Goal: Information Seeking & Learning: Find specific page/section

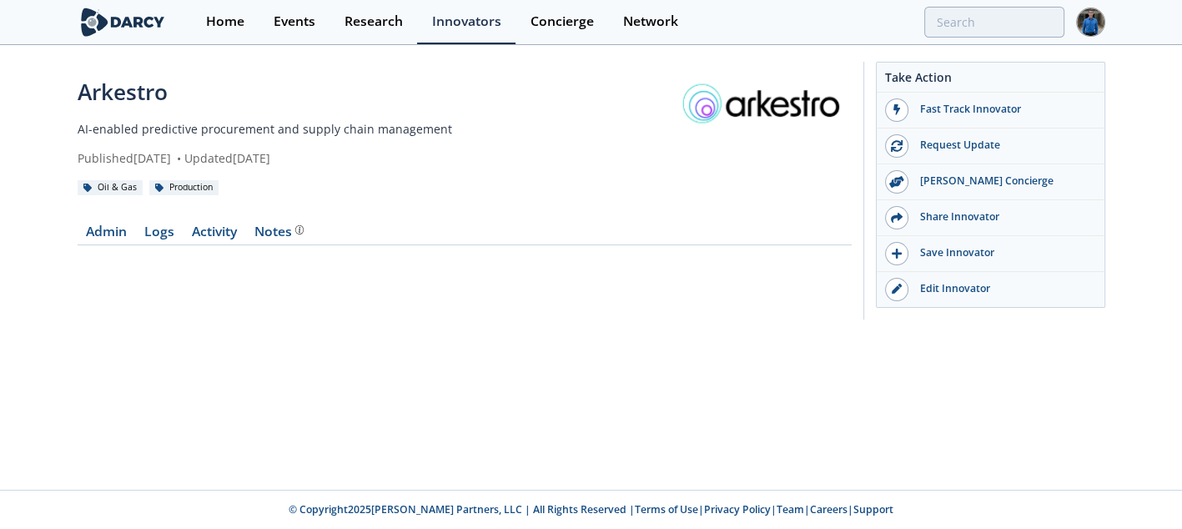
click at [992, 41] on div "Home Events Research Innovators Concierge Network" at bounding box center [647, 22] width 913 height 44
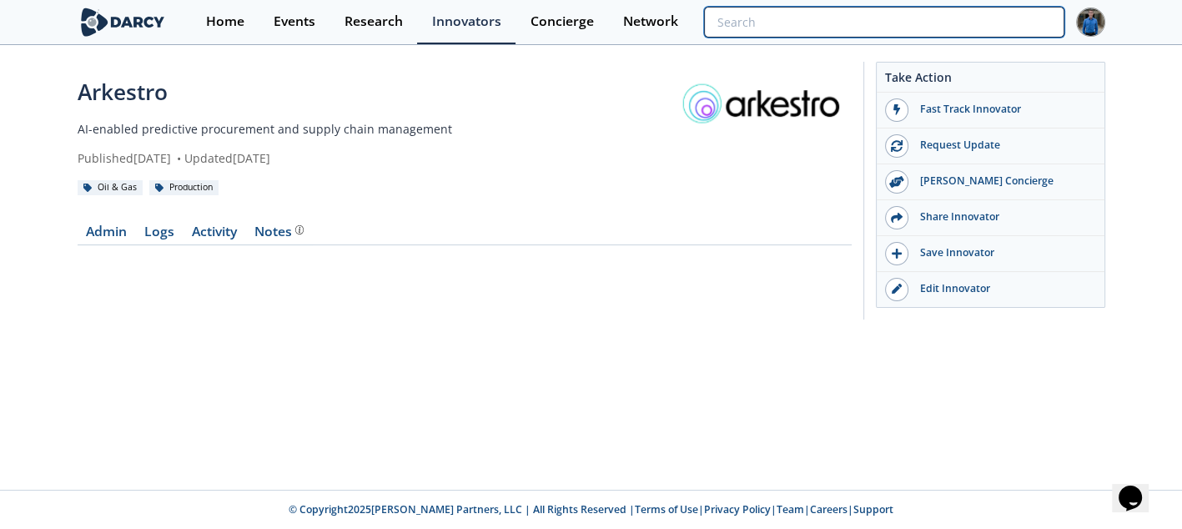
click at [998, 26] on input "search" at bounding box center [883, 22] width 359 height 31
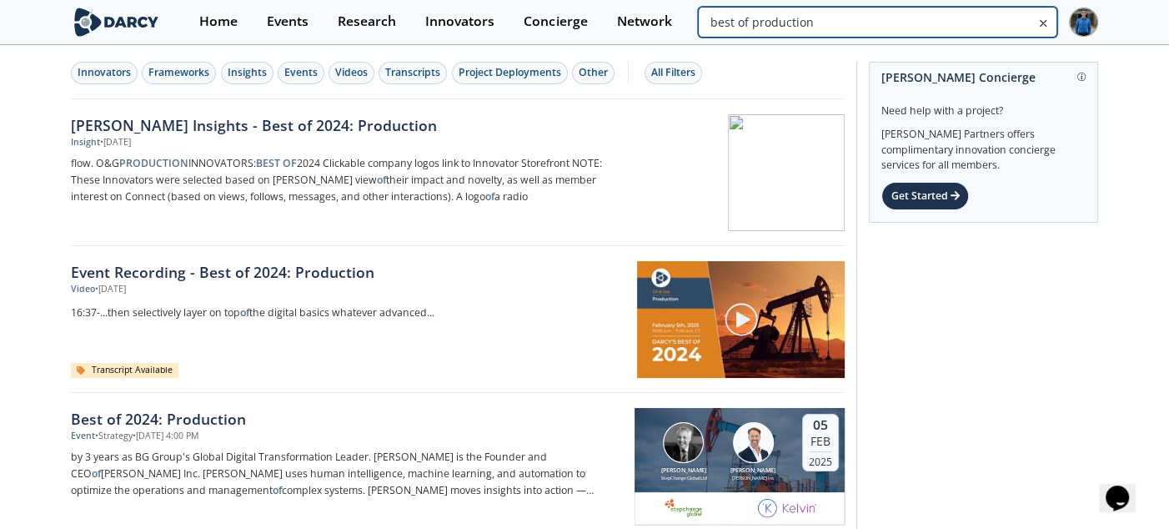
click at [965, 21] on input "best of production" at bounding box center [877, 22] width 359 height 31
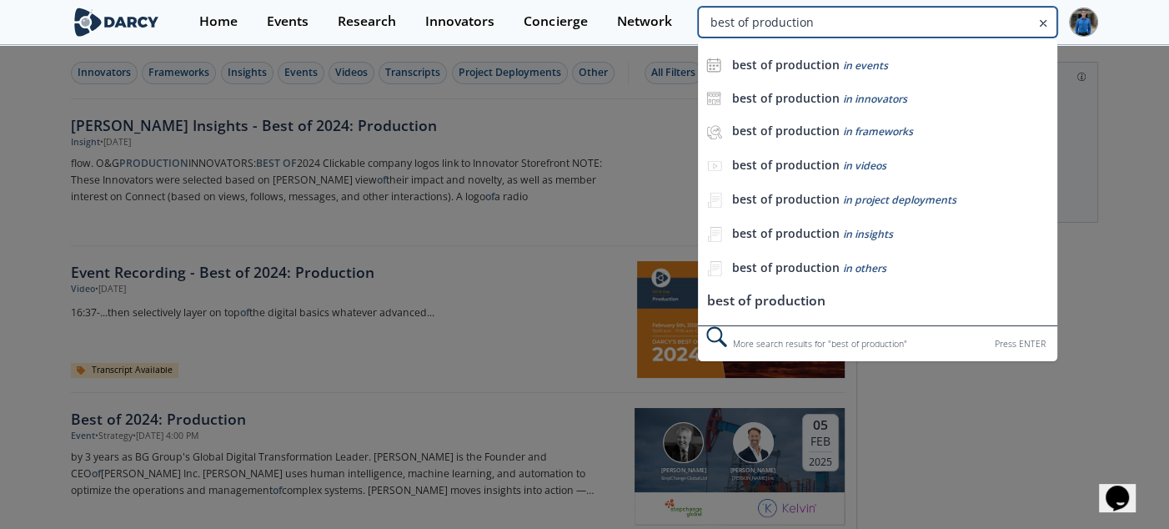
click at [965, 21] on input "best of production" at bounding box center [877, 22] width 359 height 31
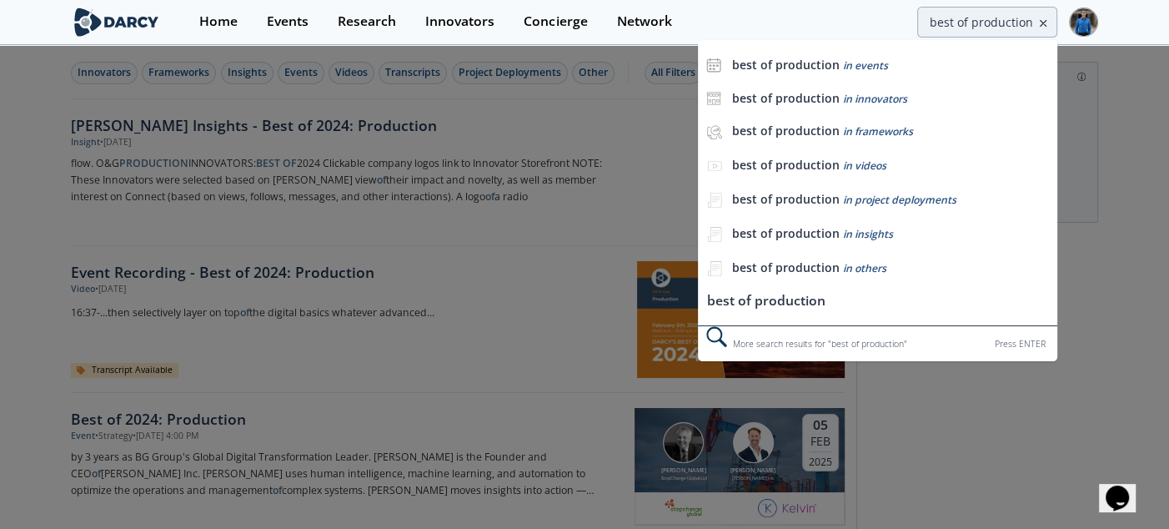
click at [459, 207] on div at bounding box center [584, 264] width 1169 height 529
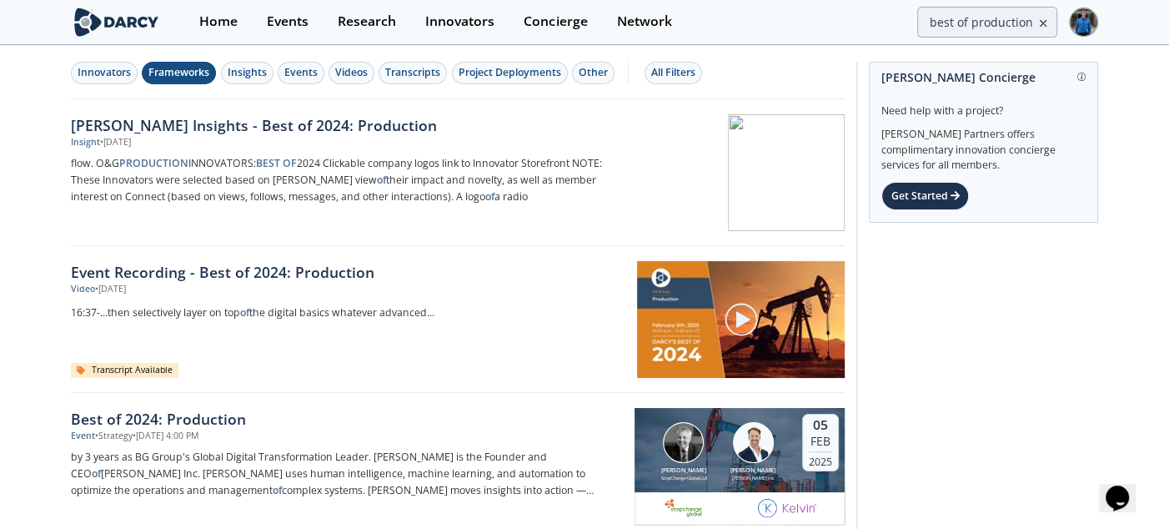
click at [195, 72] on div "Frameworks" at bounding box center [178, 72] width 61 height 15
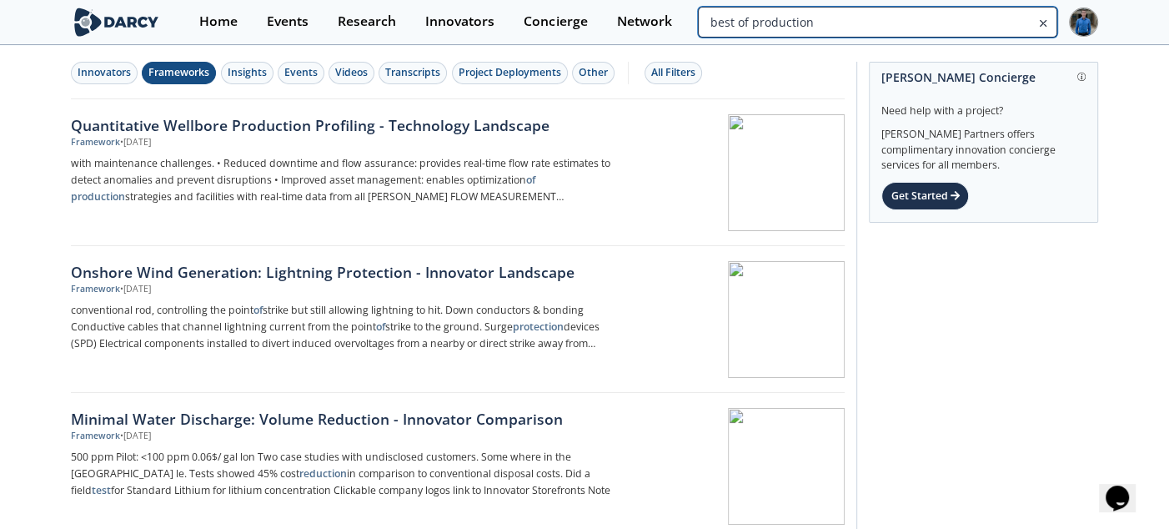
click at [1002, 8] on input "best of production" at bounding box center [877, 22] width 359 height 31
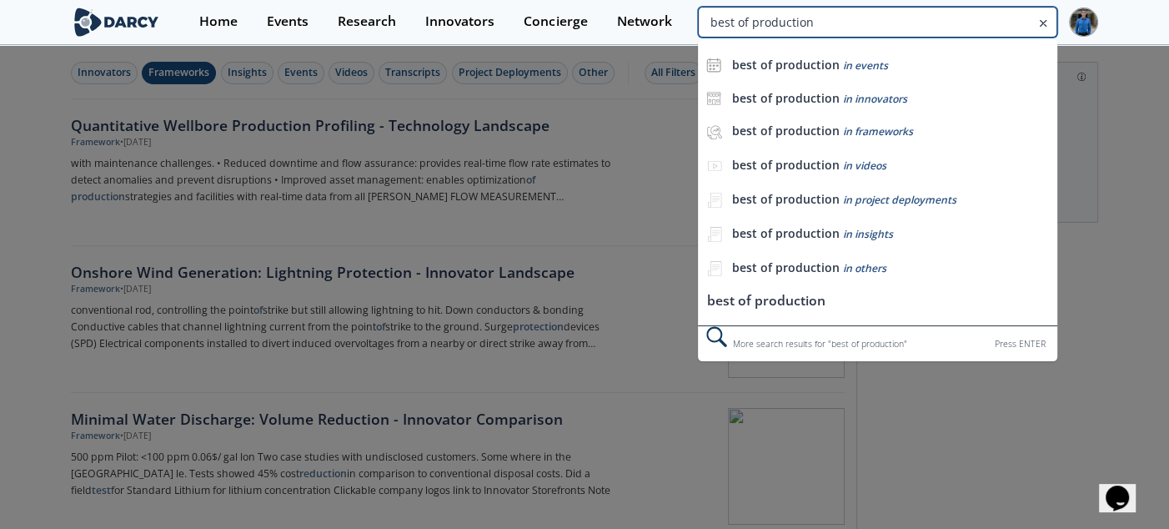
click at [1002, 8] on input "best of production" at bounding box center [877, 22] width 359 height 31
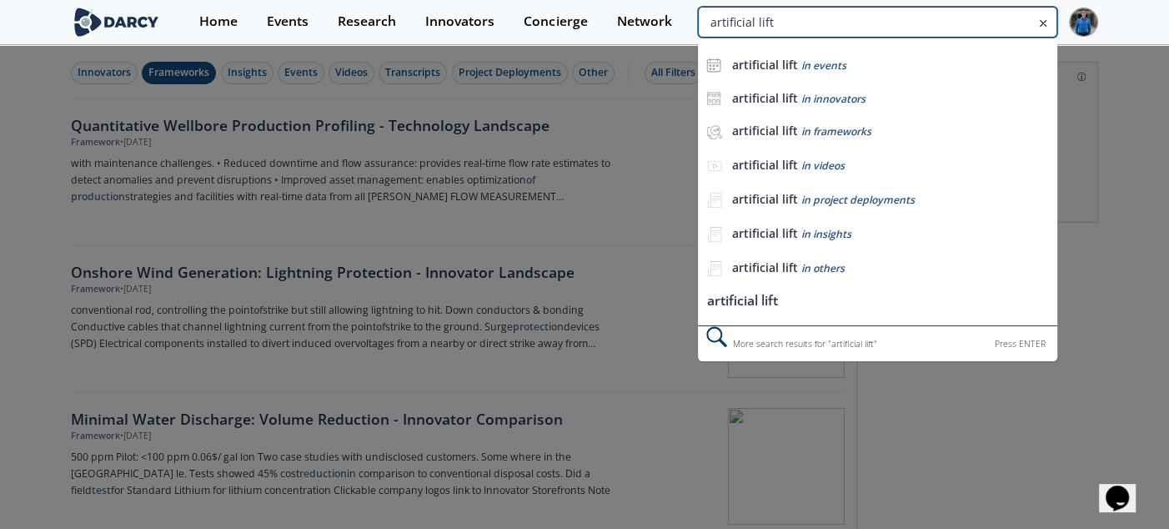
type input "artificial lift"
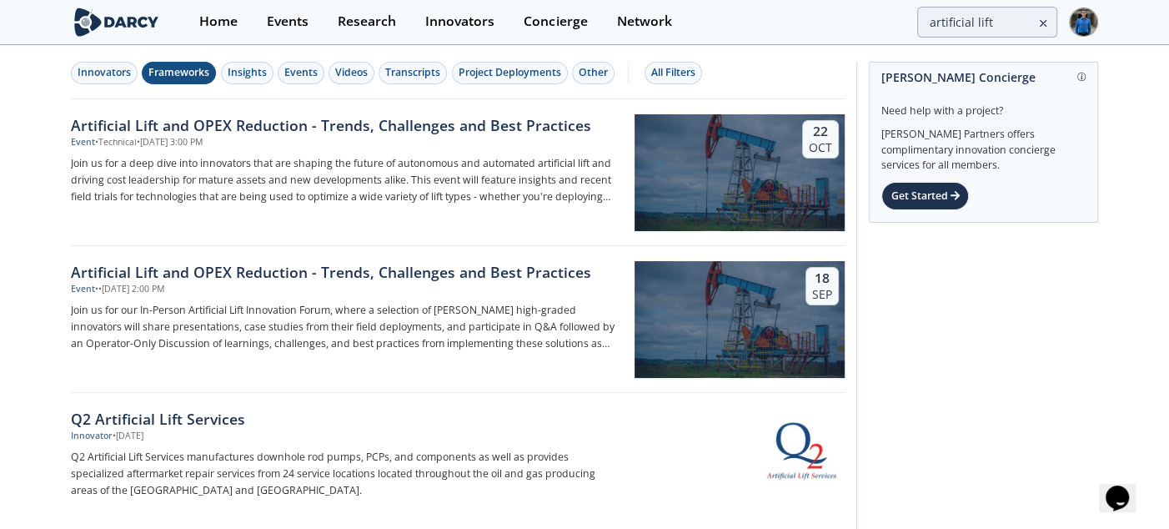
click at [181, 74] on div "Frameworks" at bounding box center [178, 72] width 61 height 15
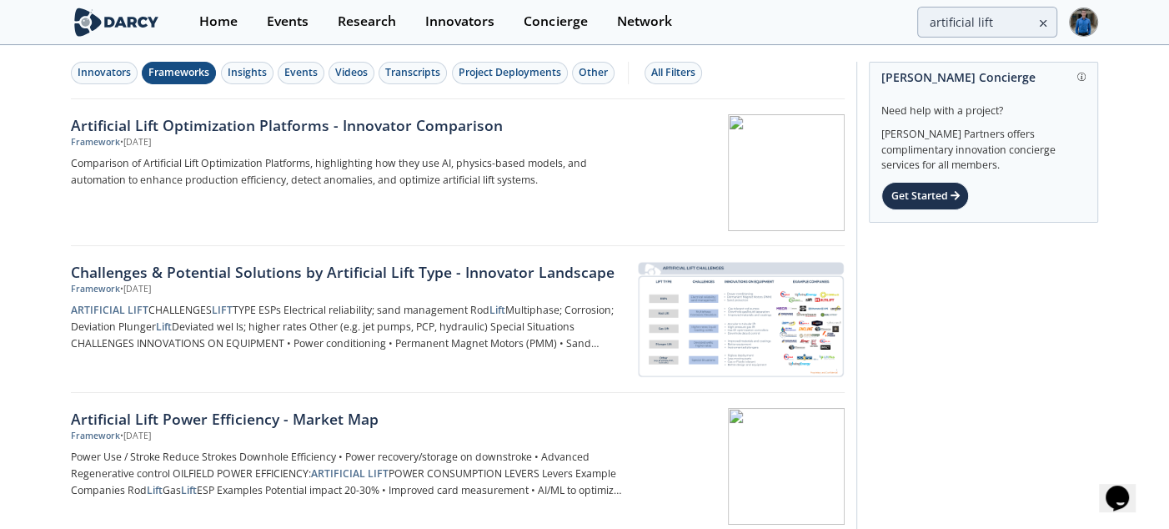
click at [192, 70] on div "Frameworks" at bounding box center [178, 72] width 61 height 15
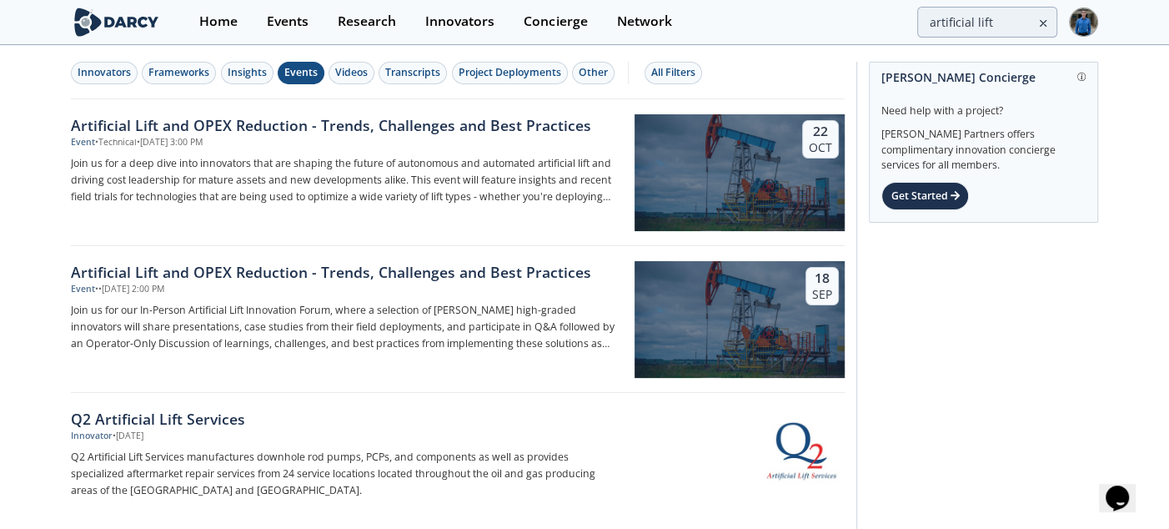
click at [281, 71] on button "Events" at bounding box center [301, 73] width 47 height 23
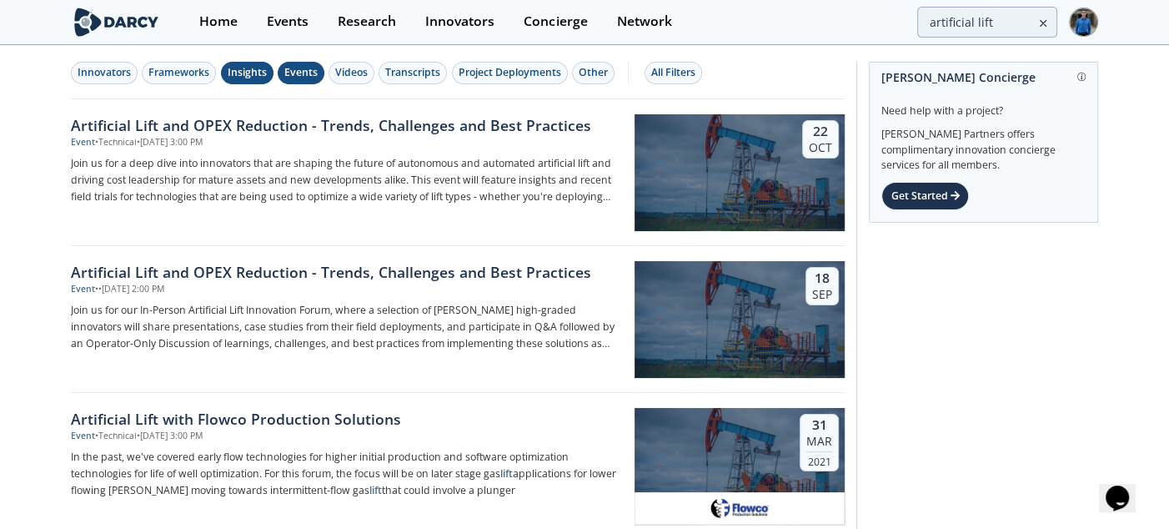
click at [245, 69] on div "Insights" at bounding box center [247, 72] width 39 height 15
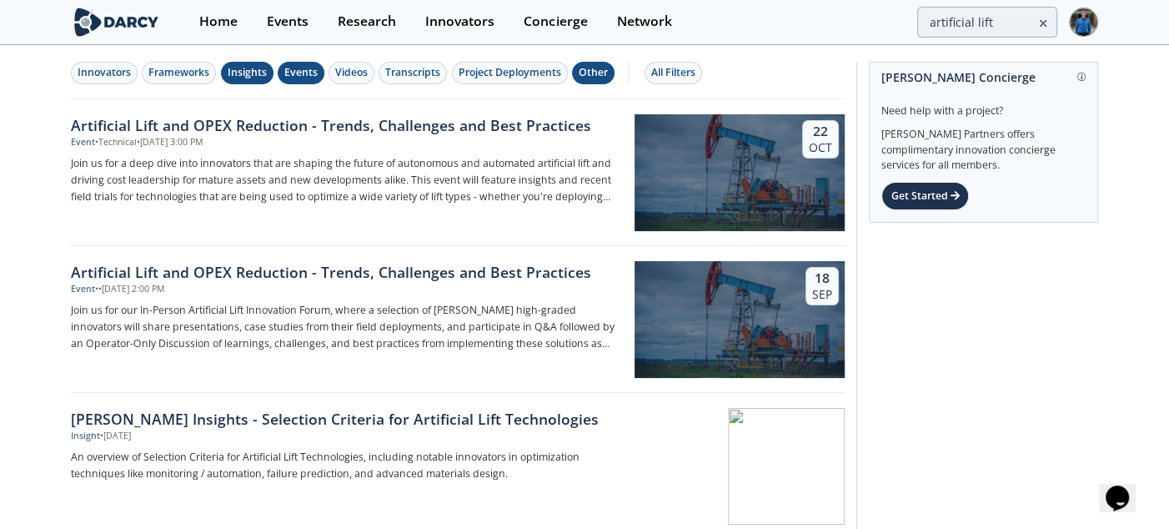
click at [605, 67] on div "Other" at bounding box center [593, 72] width 29 height 15
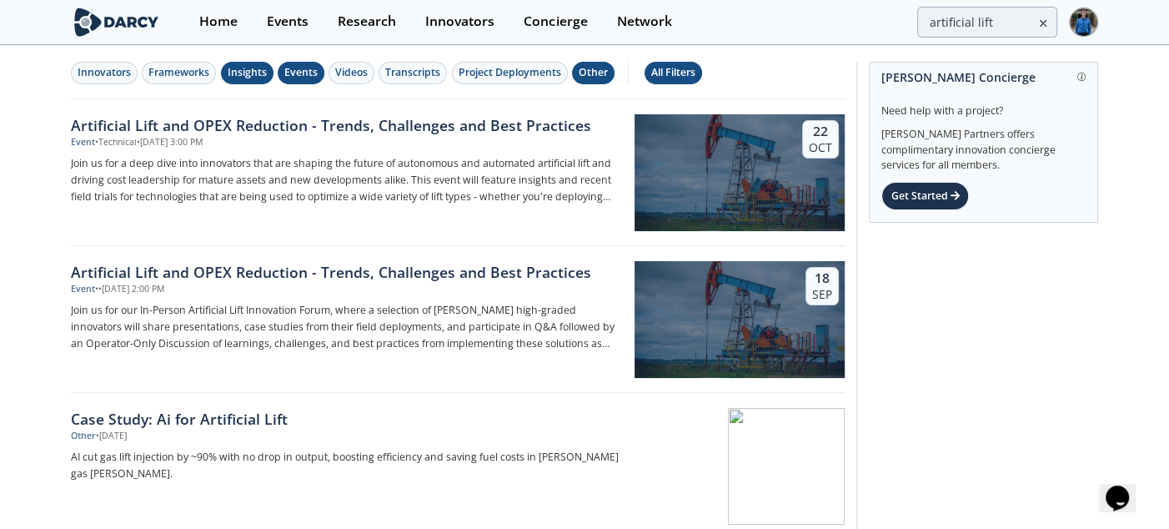
click at [663, 72] on div "All Filters" at bounding box center [673, 72] width 44 height 15
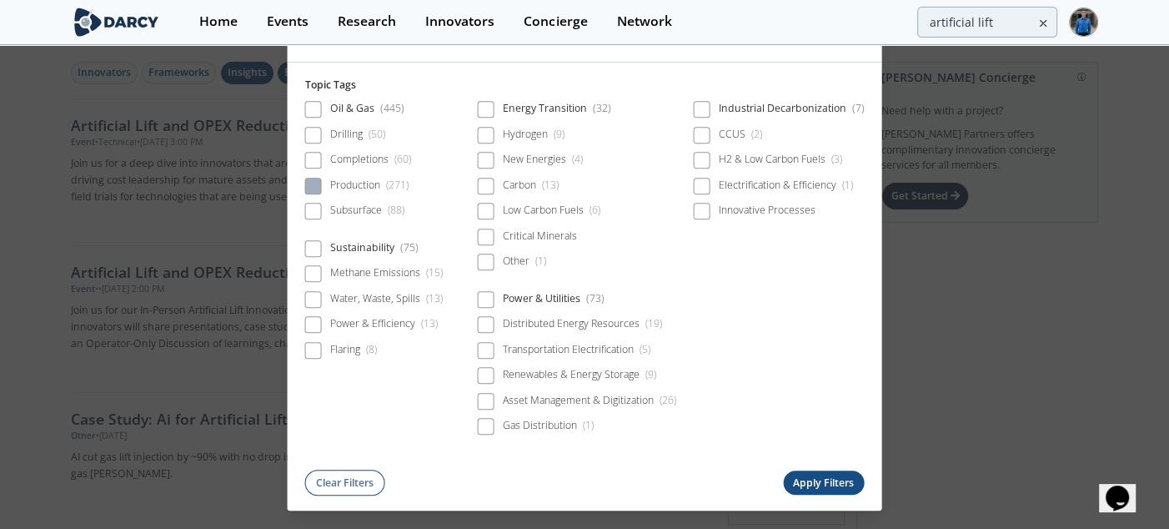
click at [352, 177] on label "Production ( 271 )" at bounding box center [356, 186] width 103 height 23
click at [381, 188] on div "Production ( 271 )" at bounding box center [369, 185] width 78 height 15
click at [836, 487] on button "Apply Filters" at bounding box center [824, 483] width 82 height 24
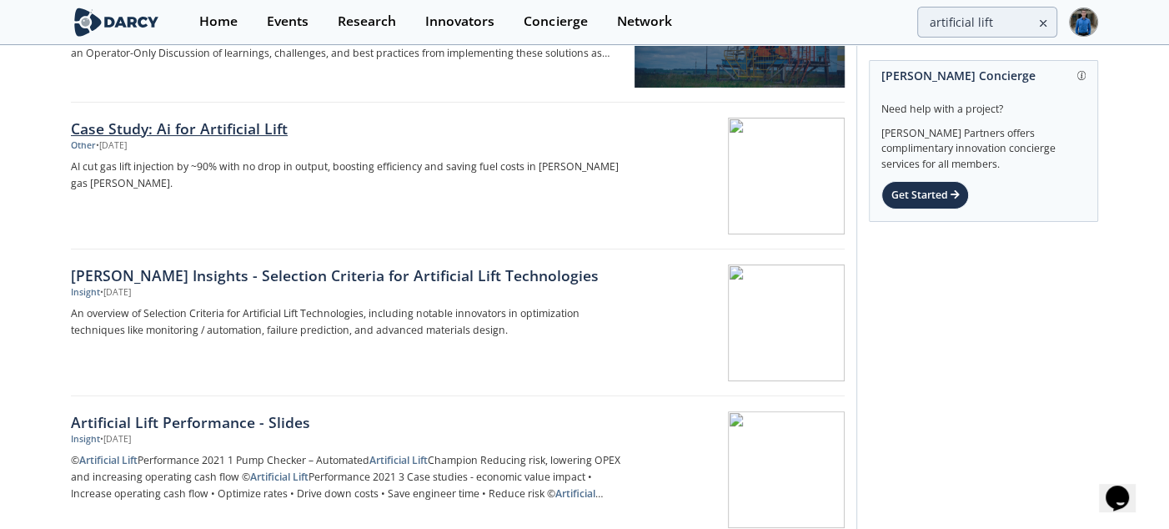
scroll to position [334, 0]
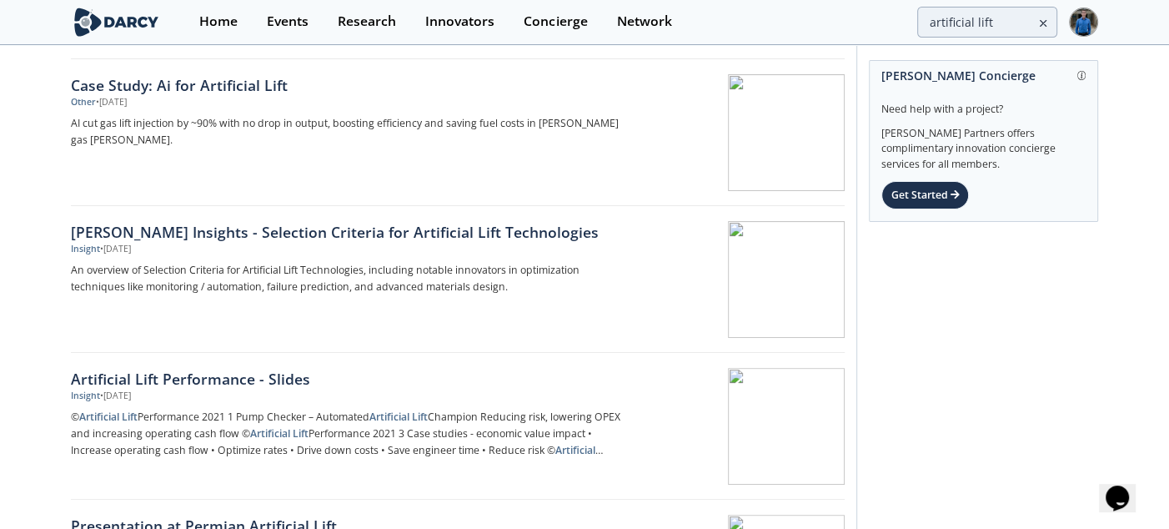
drag, startPoint x: 231, startPoint y: 231, endPoint x: 218, endPoint y: 230, distance: 13.4
click at [218, 230] on div "Darcy Insights - Selection Criteria for Artificial Lift Technologies" at bounding box center [347, 232] width 552 height 22
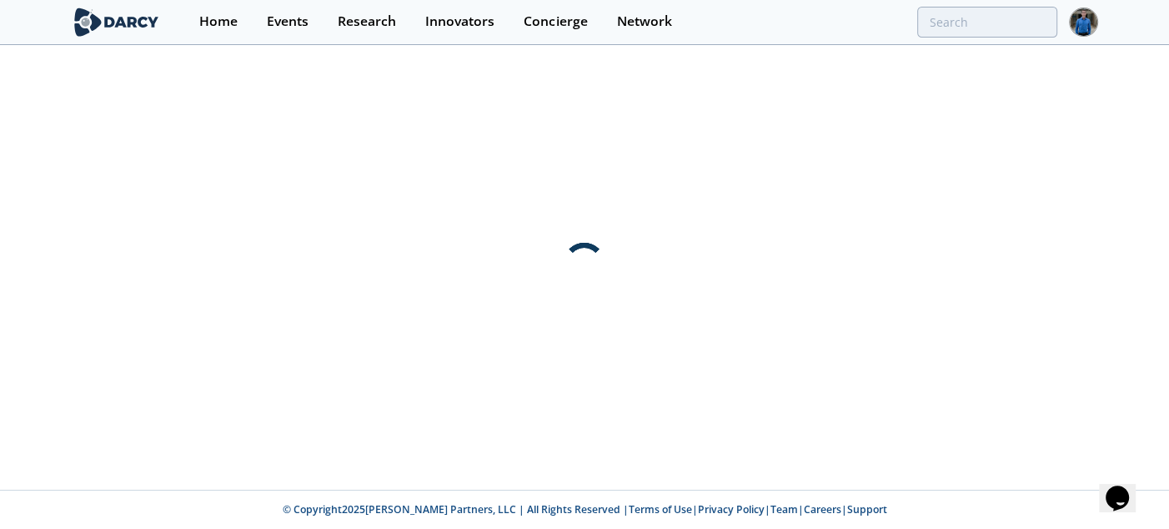
scroll to position [0, 0]
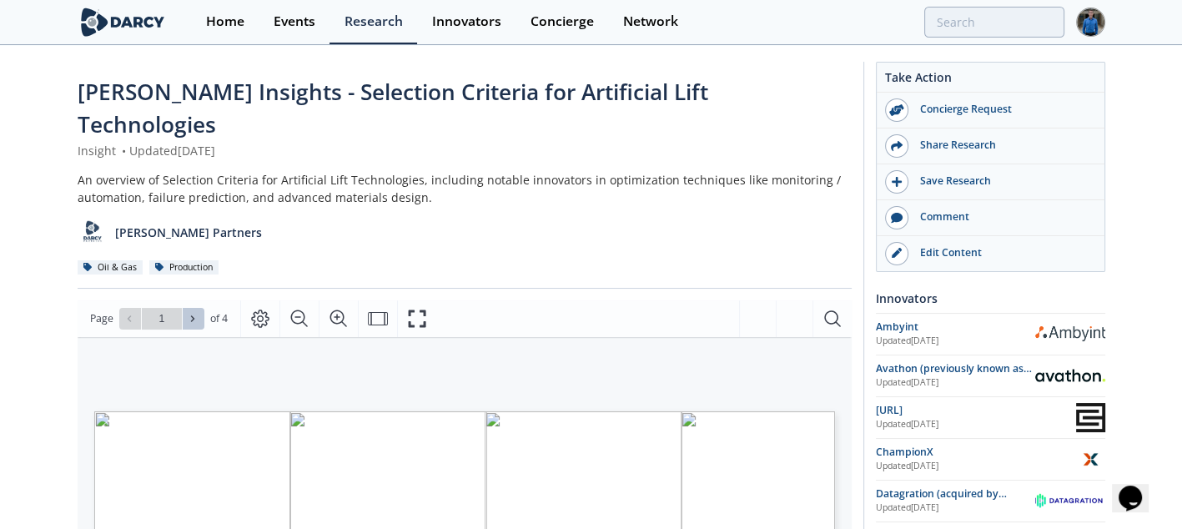
click at [190, 314] on icon at bounding box center [193, 319] width 10 height 10
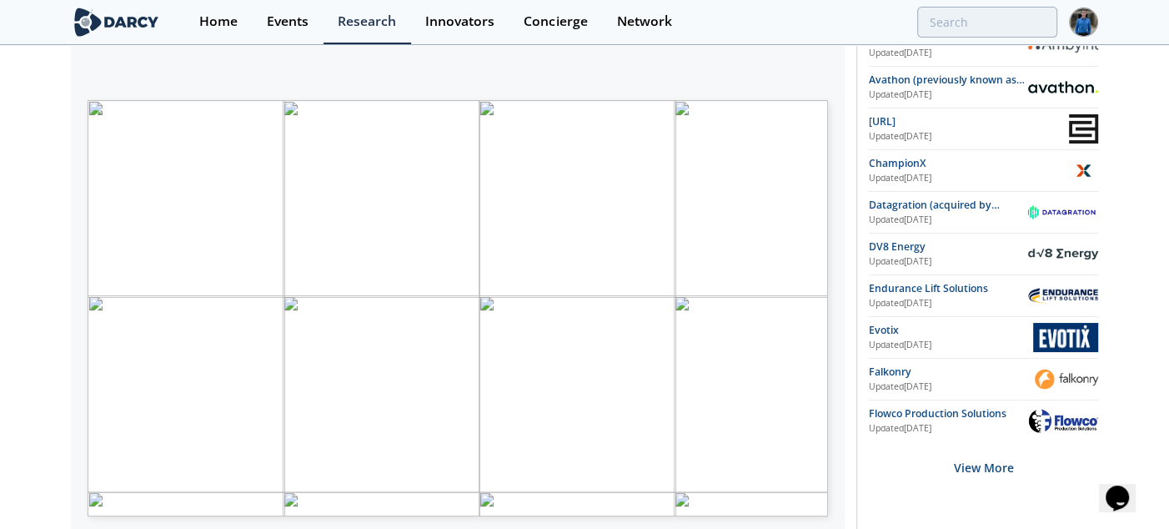
scroll to position [334, 0]
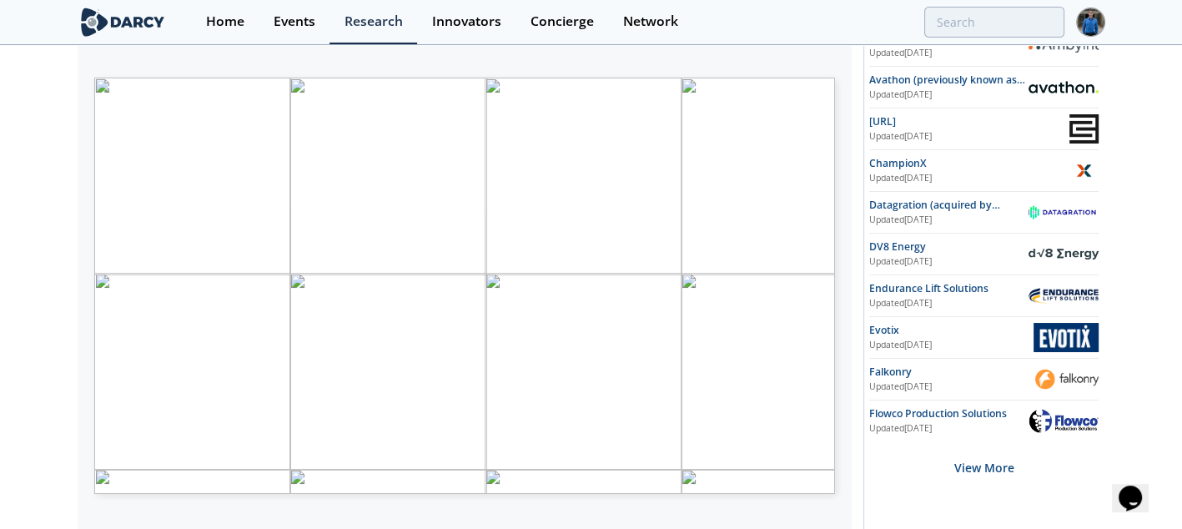
type input "2"
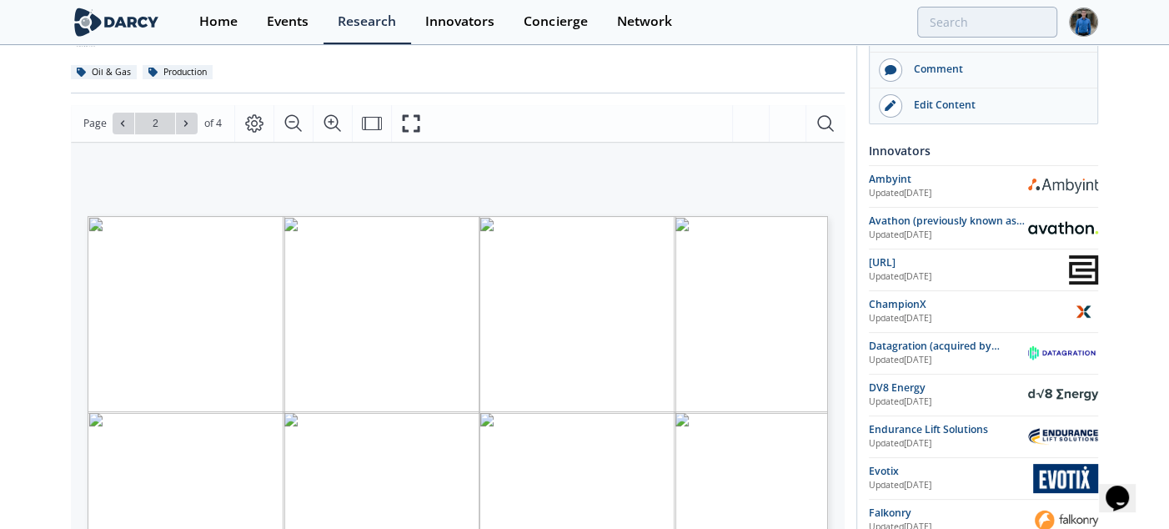
scroll to position [167, 0]
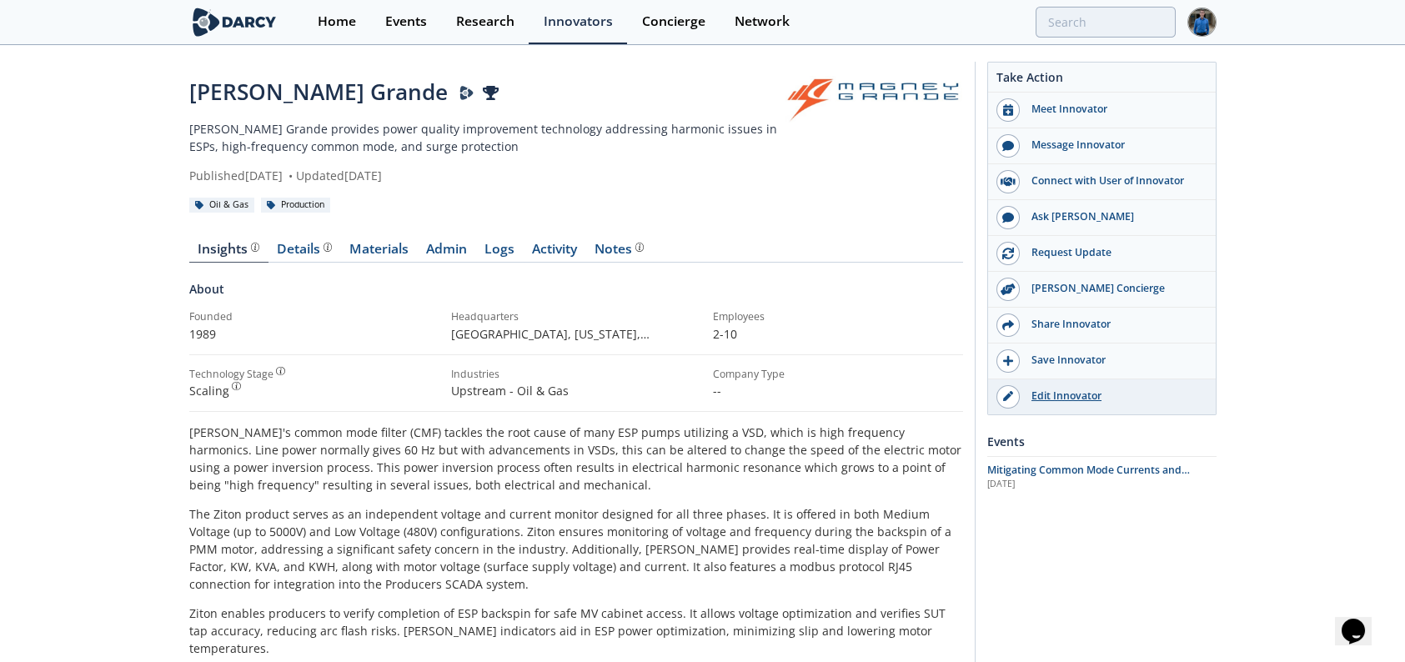
click at [1084, 399] on div "Edit Innovator" at bounding box center [1113, 396] width 187 height 15
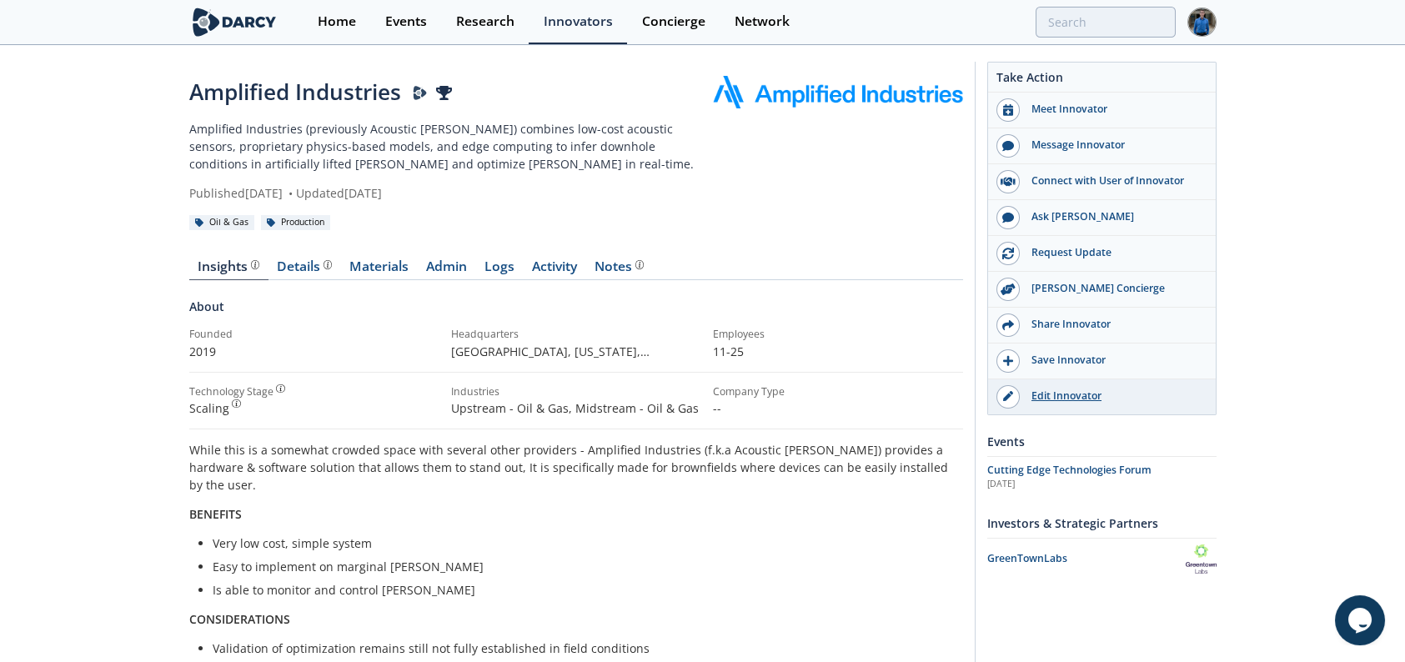
click at [1086, 391] on div "Edit Innovator" at bounding box center [1113, 396] width 187 height 15
click at [302, 270] on div "Details" at bounding box center [304, 266] width 55 height 13
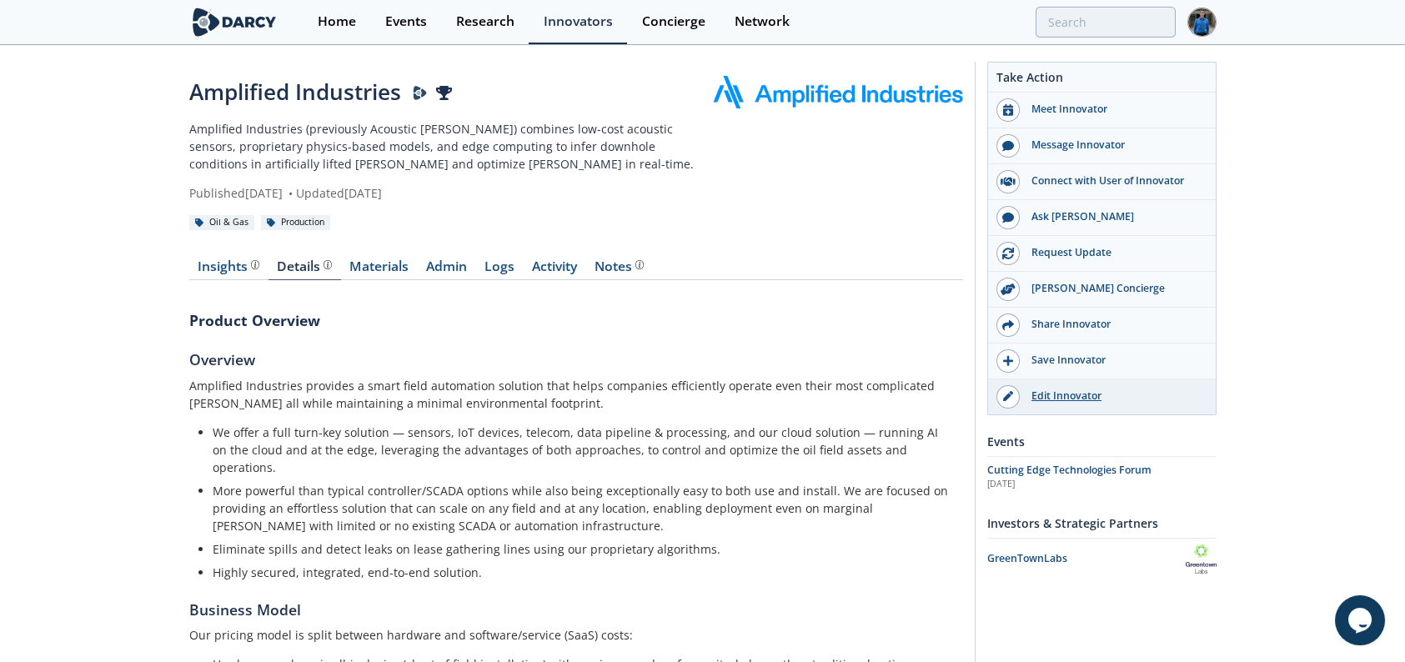
click at [1064, 399] on div "Edit Innovator" at bounding box center [1113, 396] width 187 height 15
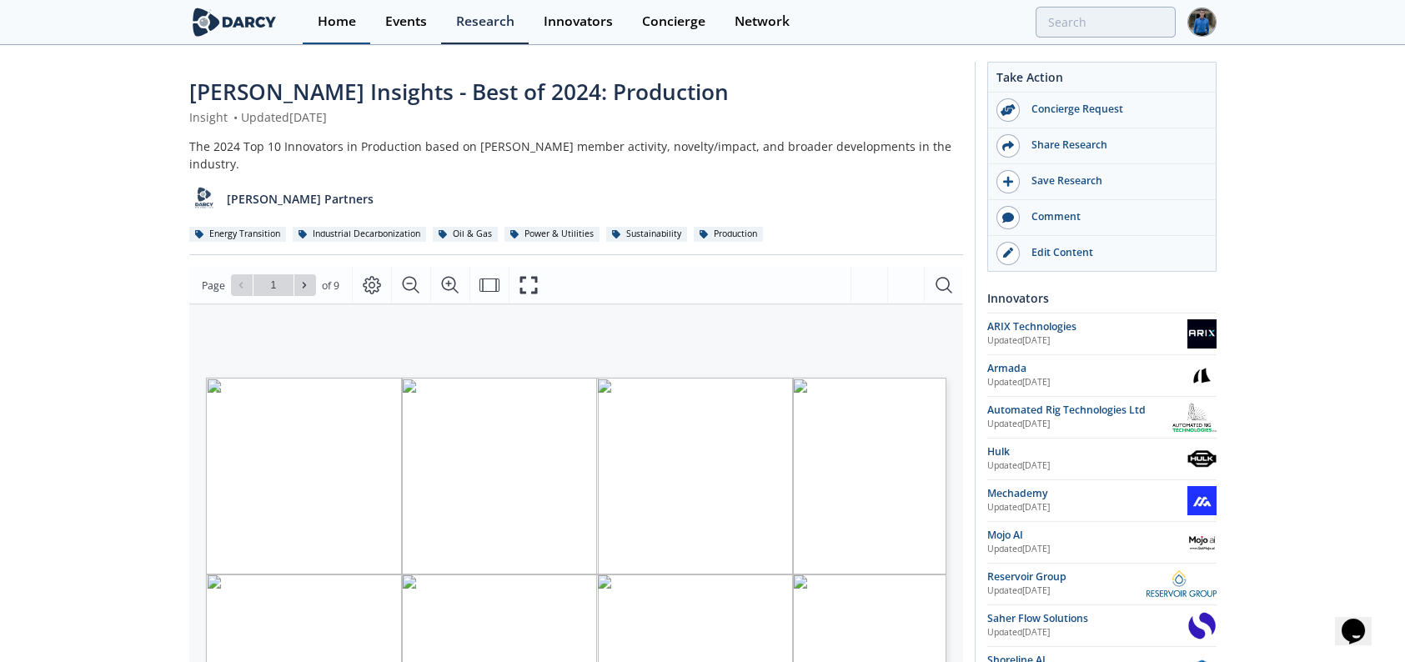
drag, startPoint x: 340, startPoint y: 27, endPoint x: 354, endPoint y: 20, distance: 14.9
click at [340, 27] on div "Home" at bounding box center [337, 21] width 38 height 13
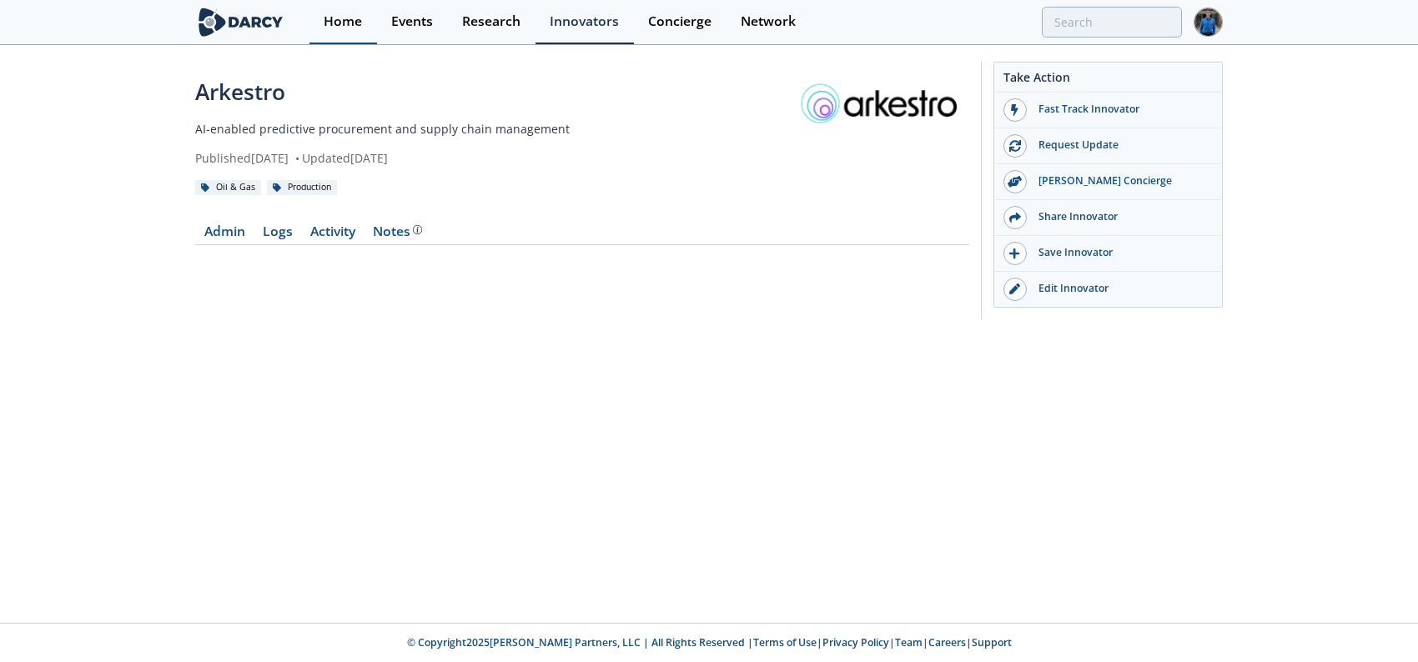
click at [332, 8] on link "Home" at bounding box center [343, 22] width 68 height 44
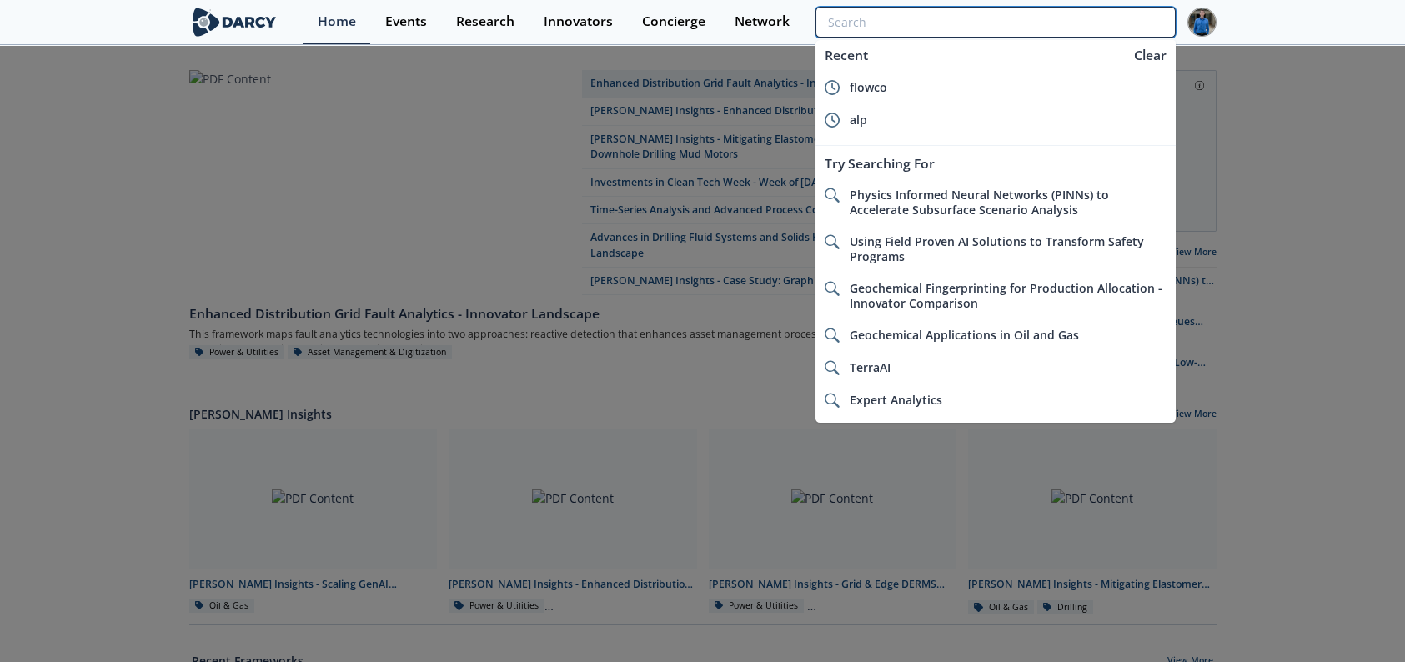
click at [1091, 16] on input "search" at bounding box center [995, 22] width 359 height 31
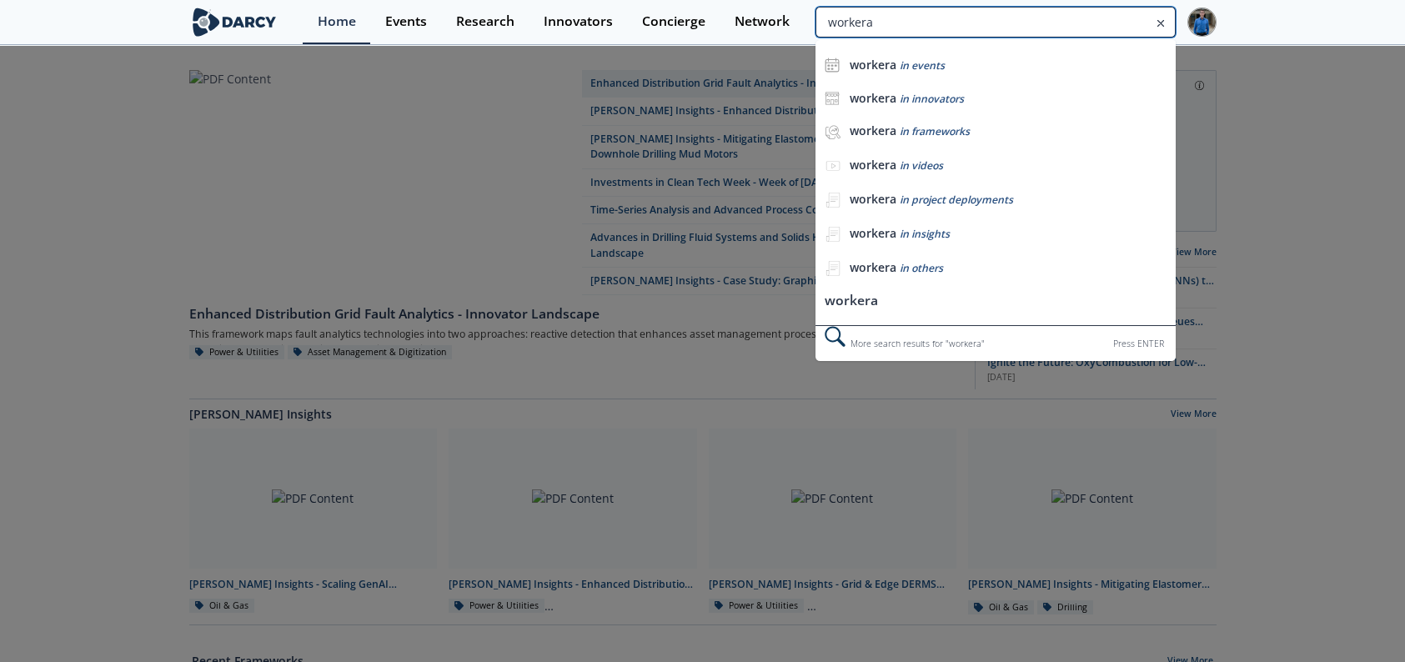
type input "workera"
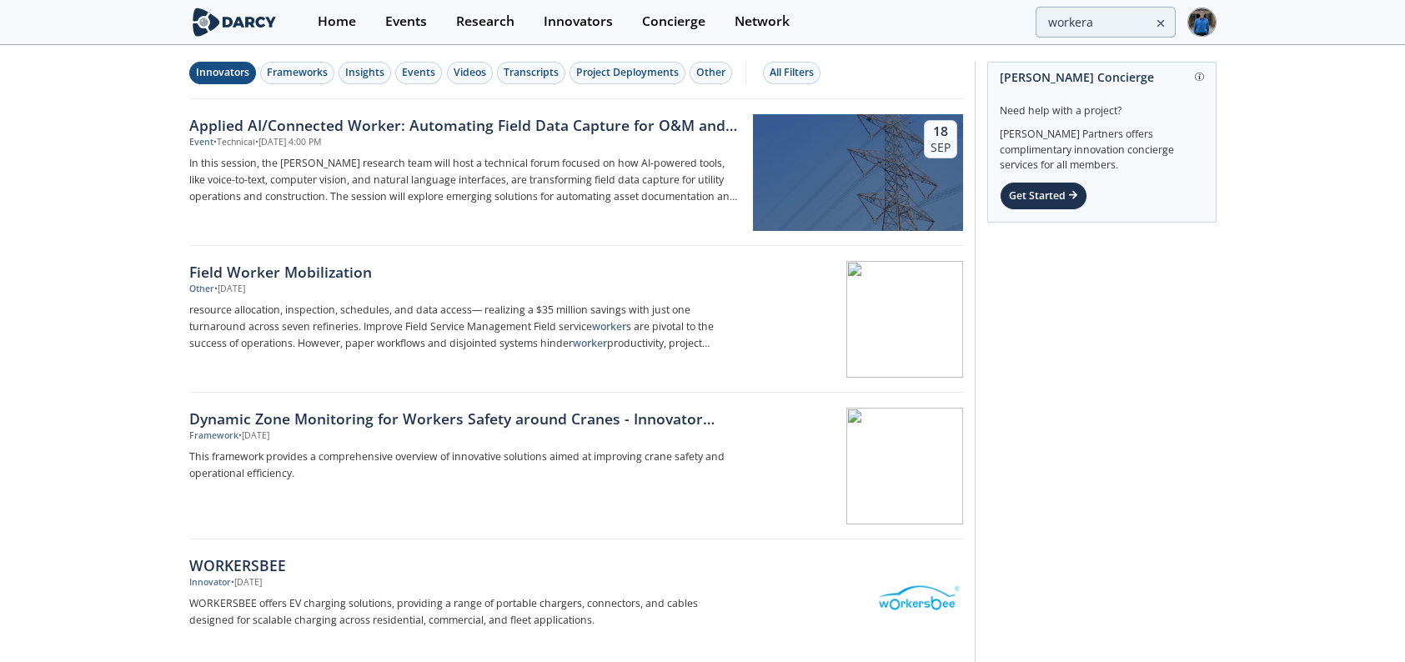
click at [252, 76] on button "Innovators" at bounding box center [222, 73] width 67 height 23
